Goal: Information Seeking & Learning: Learn about a topic

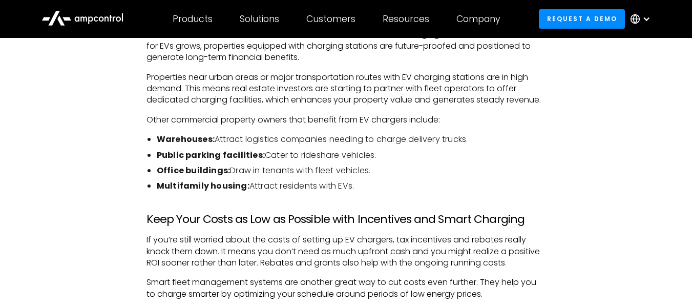
scroll to position [2501, 0]
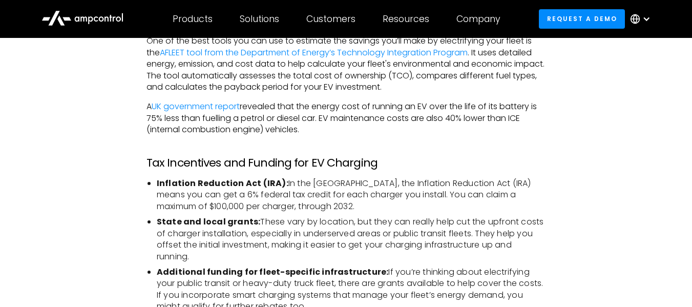
scroll to position [1628, 0]
